Goal: Communication & Community: Answer question/provide support

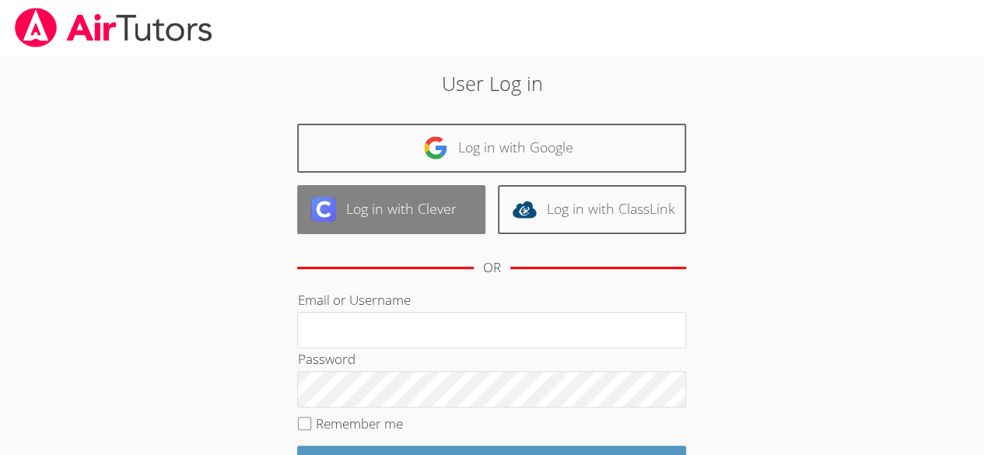
click at [348, 204] on link "Log in with Clever" at bounding box center [391, 209] width 188 height 49
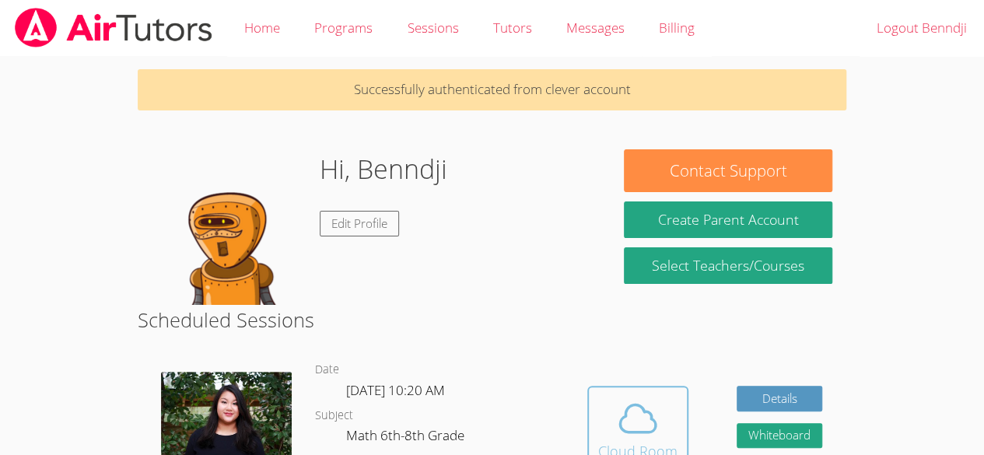
click at [621, 412] on icon at bounding box center [638, 419] width 44 height 44
click at [642, 441] on div "Cloud Room" at bounding box center [637, 451] width 79 height 22
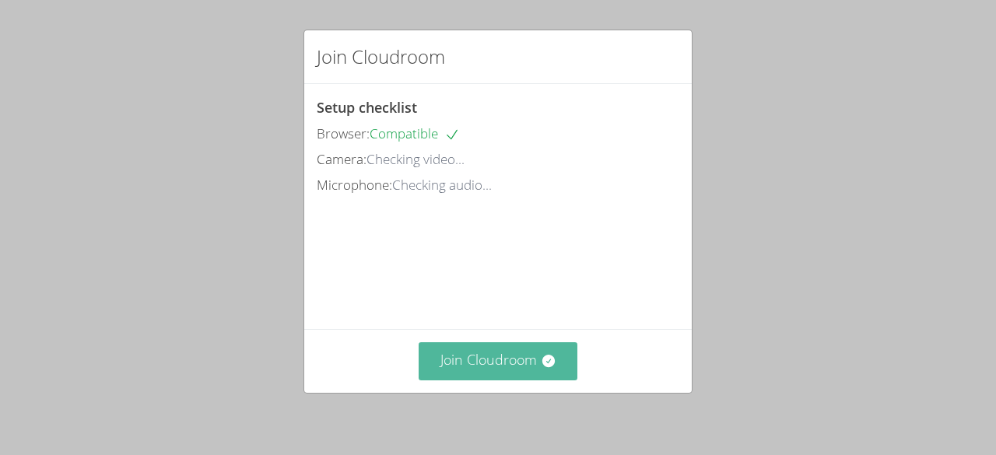
click at [503, 364] on button "Join Cloudroom" at bounding box center [498, 361] width 159 height 38
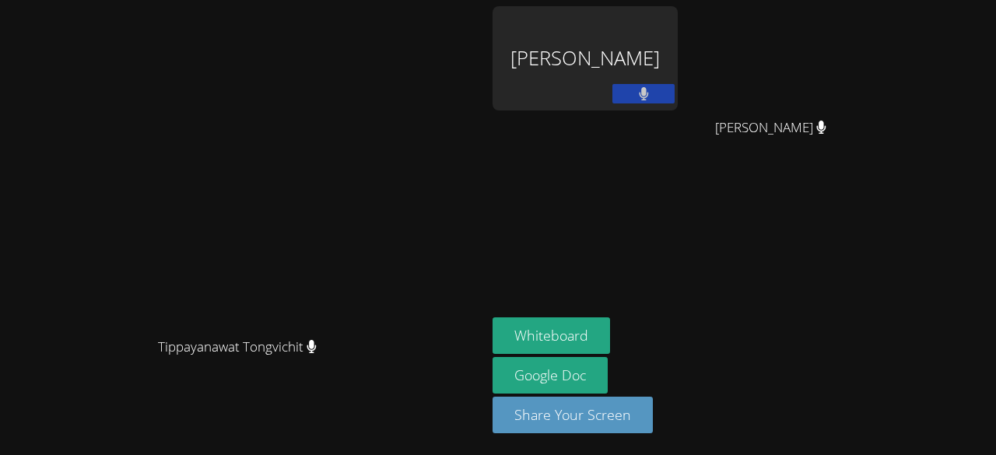
click at [678, 32] on div "Benndji Deshommes" at bounding box center [584, 58] width 185 height 104
click at [663, 79] on div "Benndji Deshommes" at bounding box center [584, 58] width 185 height 104
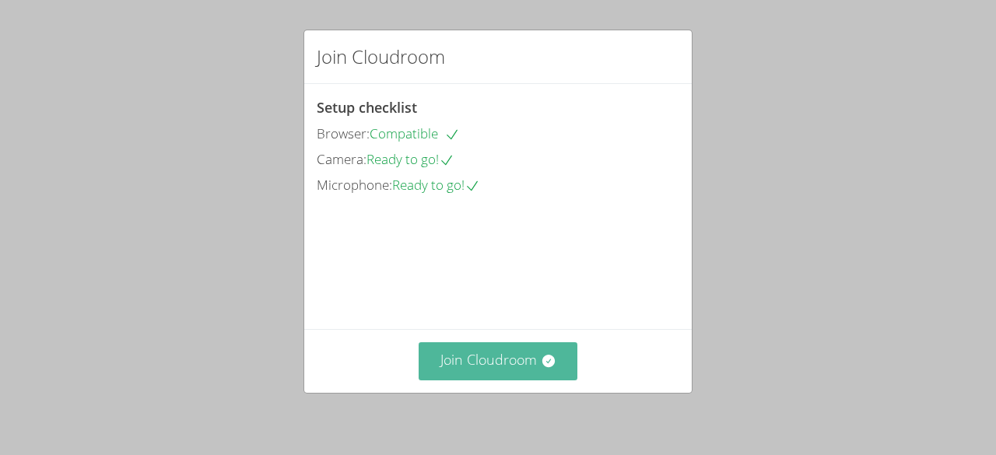
click at [541, 365] on icon at bounding box center [549, 361] width 16 height 16
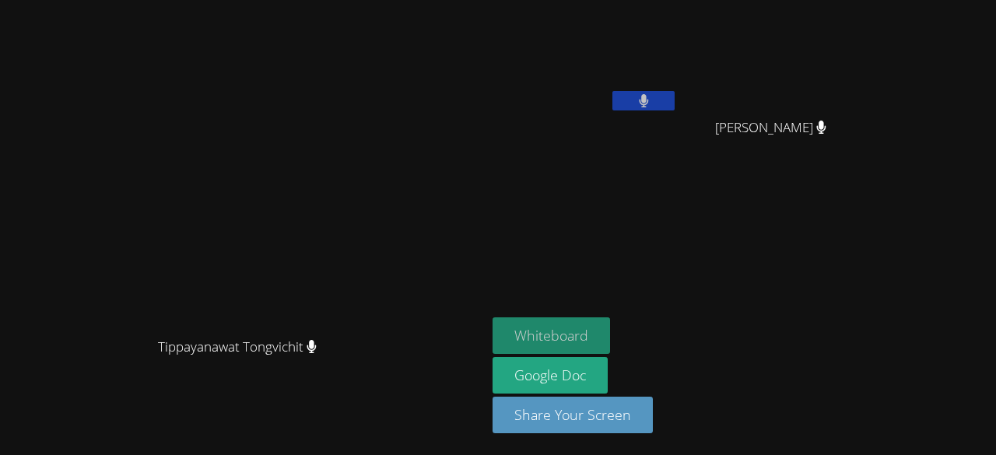
click at [610, 342] on button "Whiteboard" at bounding box center [550, 335] width 117 height 37
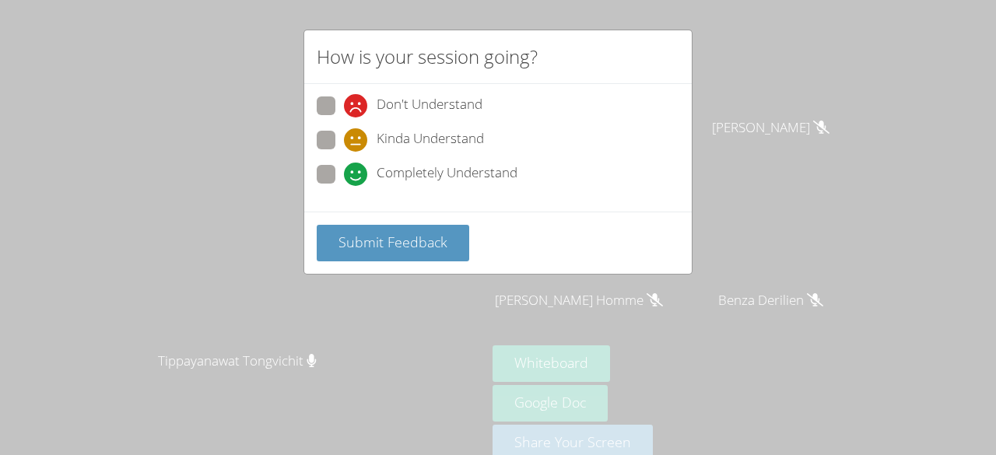
click at [387, 142] on span "Kinda Understand" at bounding box center [430, 139] width 107 height 23
click at [357, 142] on input "Kinda Understand" at bounding box center [350, 137] width 13 height 13
radio input "true"
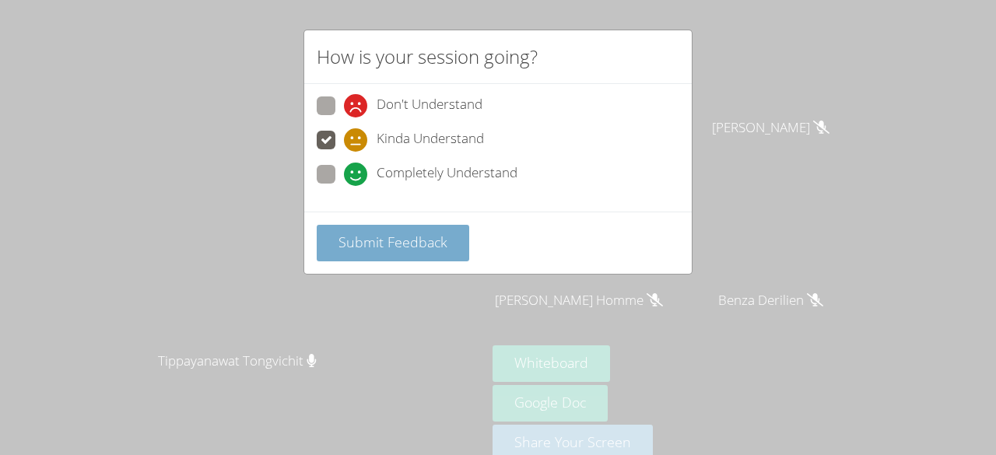
click at [383, 243] on span "Submit Feedback" at bounding box center [392, 242] width 109 height 19
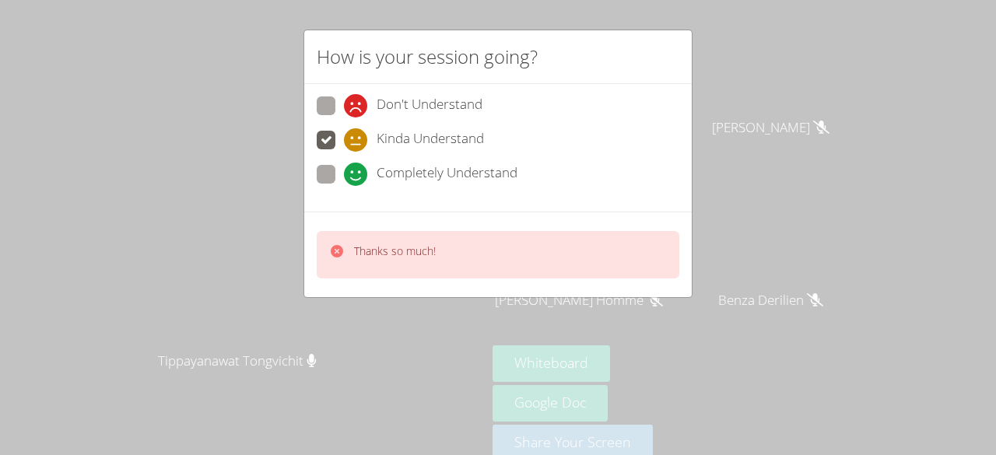
click at [275, 153] on div "How is your session going? Don't Understand Kinda Understand Completely Underst…" at bounding box center [498, 227] width 996 height 455
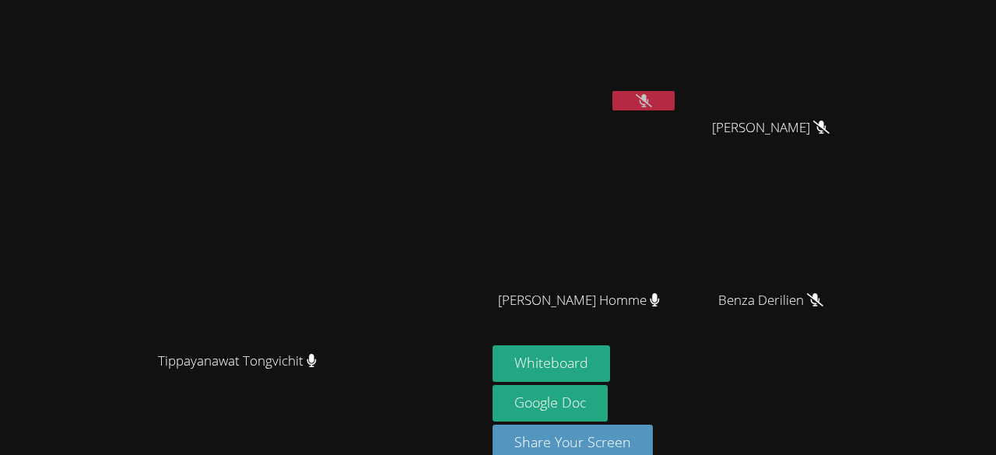
click at [652, 106] on icon at bounding box center [644, 100] width 16 height 13
click at [674, 106] on button at bounding box center [643, 100] width 62 height 19
click at [674, 96] on button at bounding box center [643, 100] width 62 height 19
click at [678, 106] on video at bounding box center [584, 58] width 185 height 104
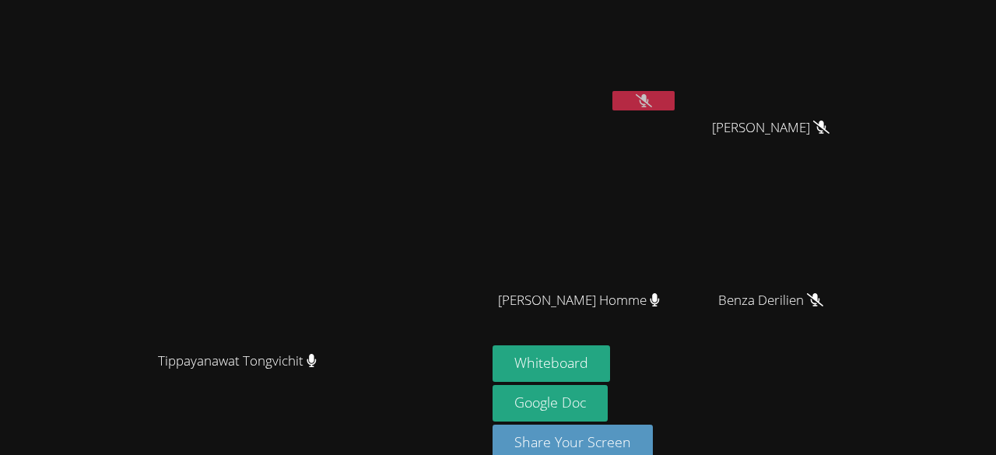
click at [674, 106] on button at bounding box center [643, 100] width 62 height 19
